Goal: Navigation & Orientation: Find specific page/section

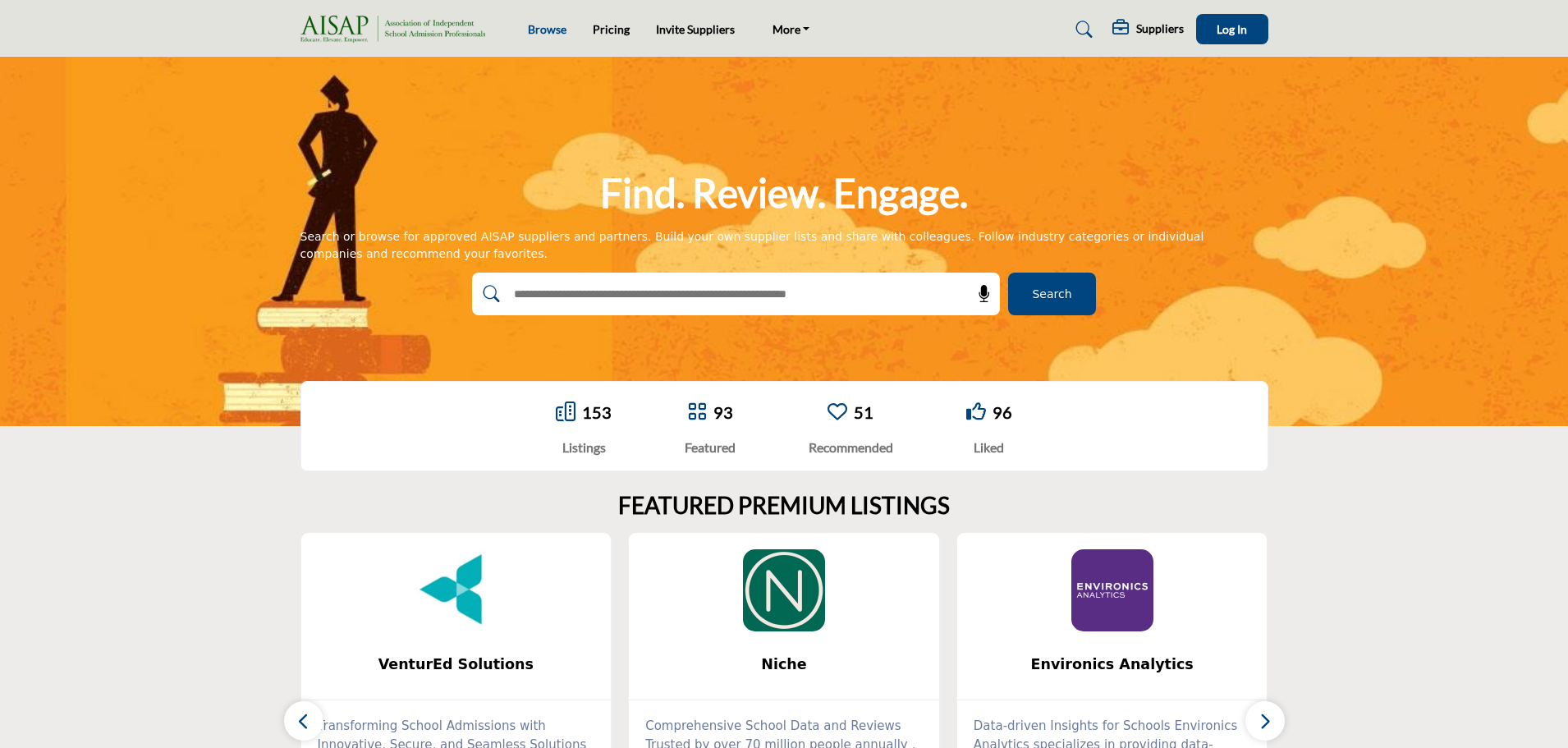
click at [557, 28] on link "Browse" at bounding box center [547, 28] width 39 height 14
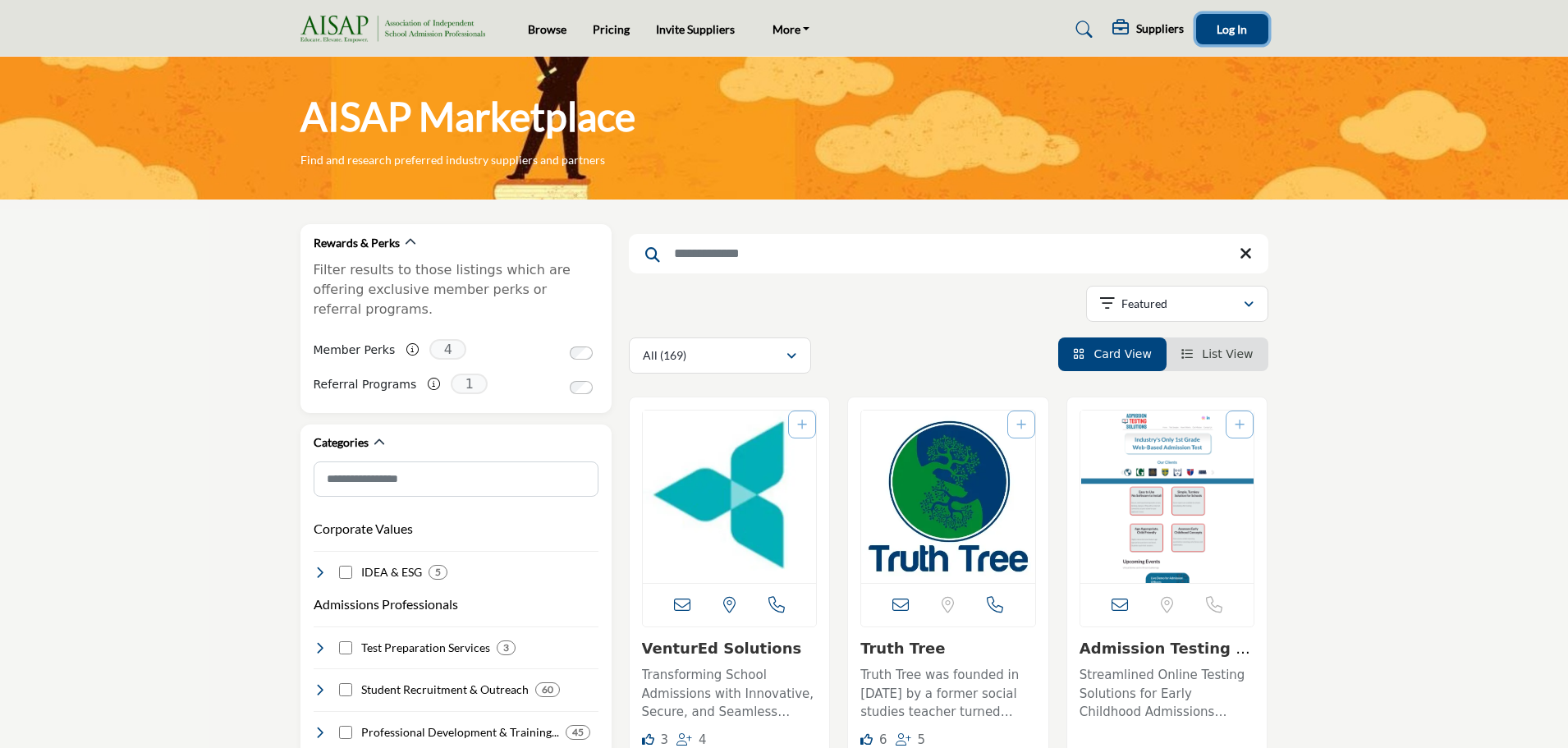
click at [1205, 34] on button "Log In" at bounding box center [1232, 29] width 73 height 31
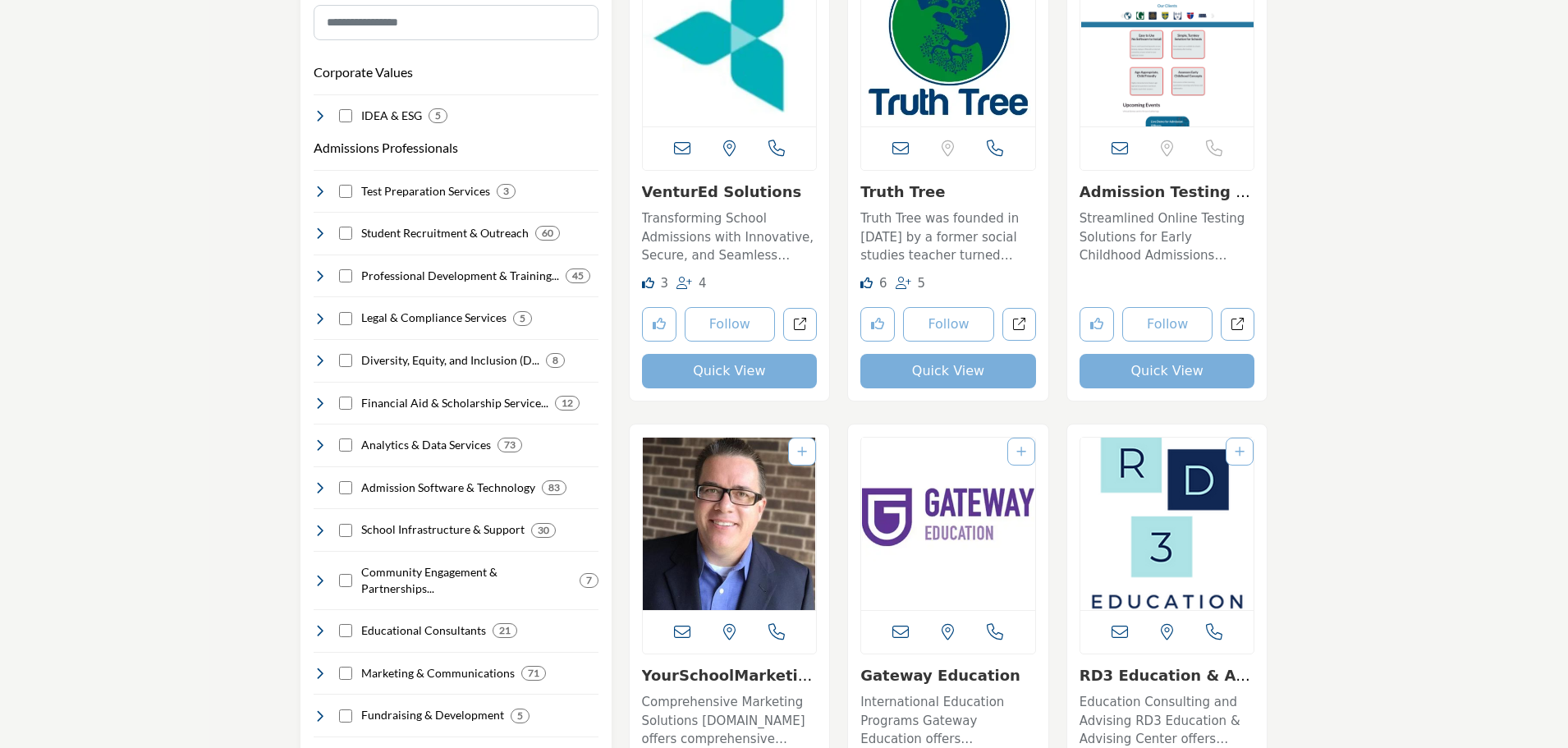
scroll to position [328, 0]
